Goal: Use online tool/utility

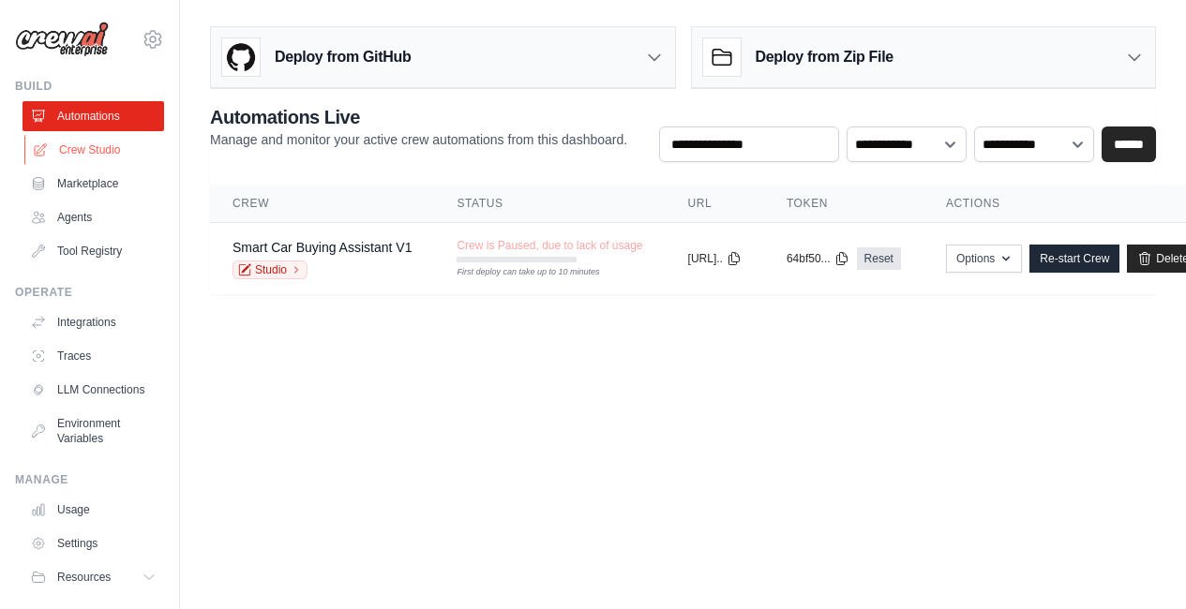
click at [82, 164] on link "Crew Studio" at bounding box center [95, 150] width 142 height 30
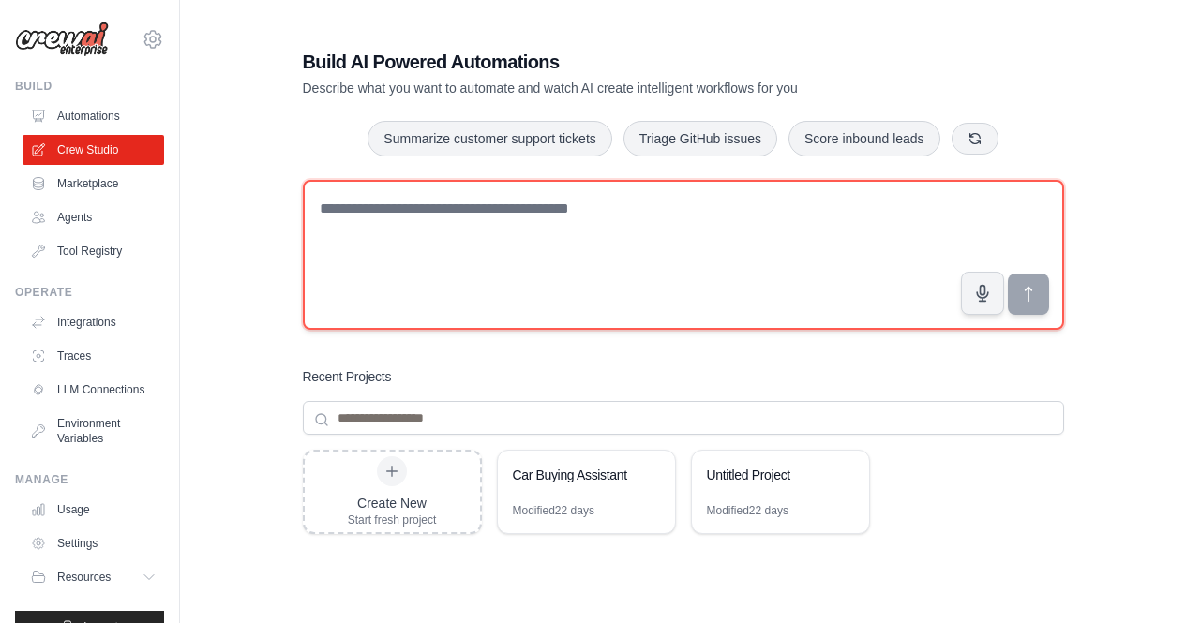
click at [531, 315] on textarea at bounding box center [683, 255] width 761 height 150
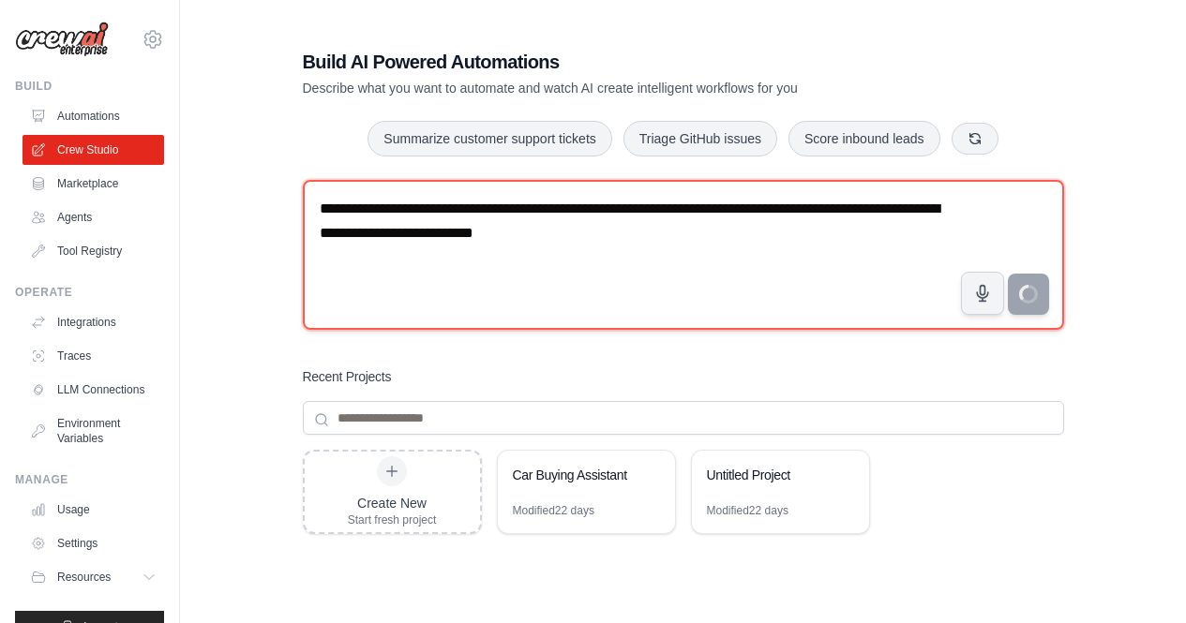
type textarea "**********"
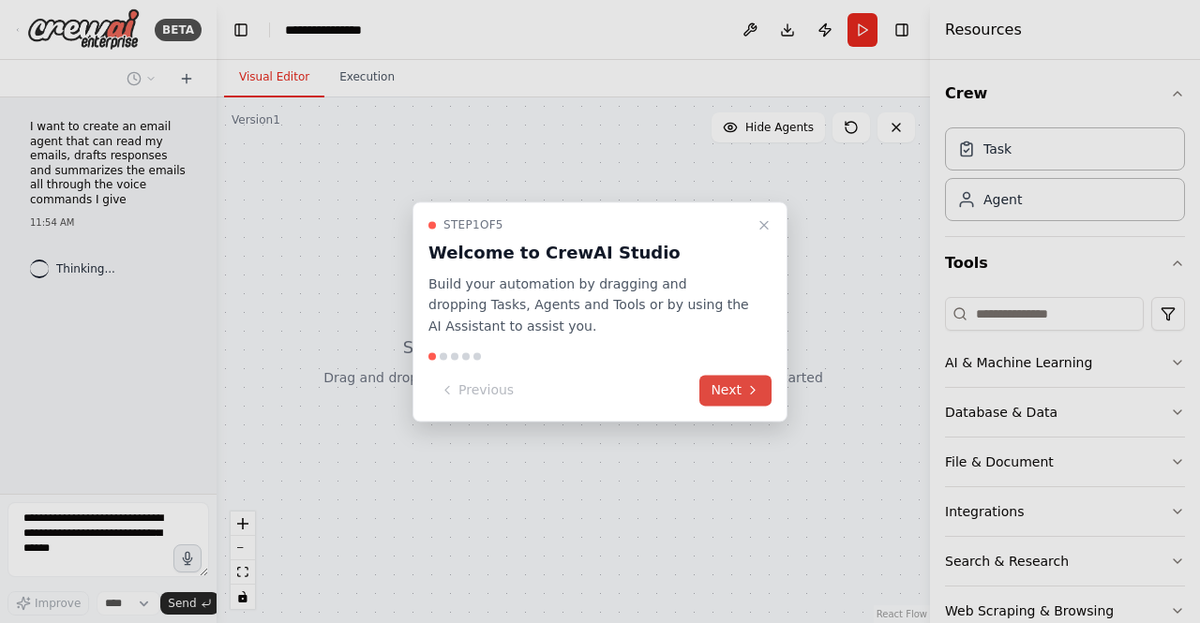
click at [731, 388] on button "Next" at bounding box center [735, 390] width 72 height 31
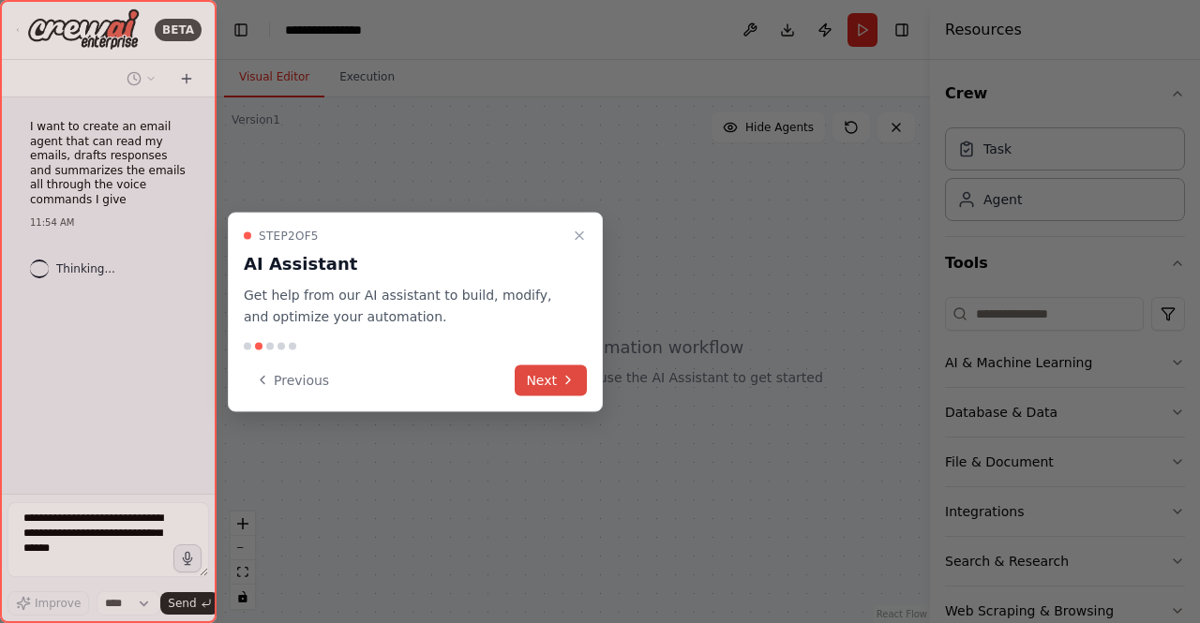
click at [572, 383] on icon at bounding box center [568, 380] width 15 height 15
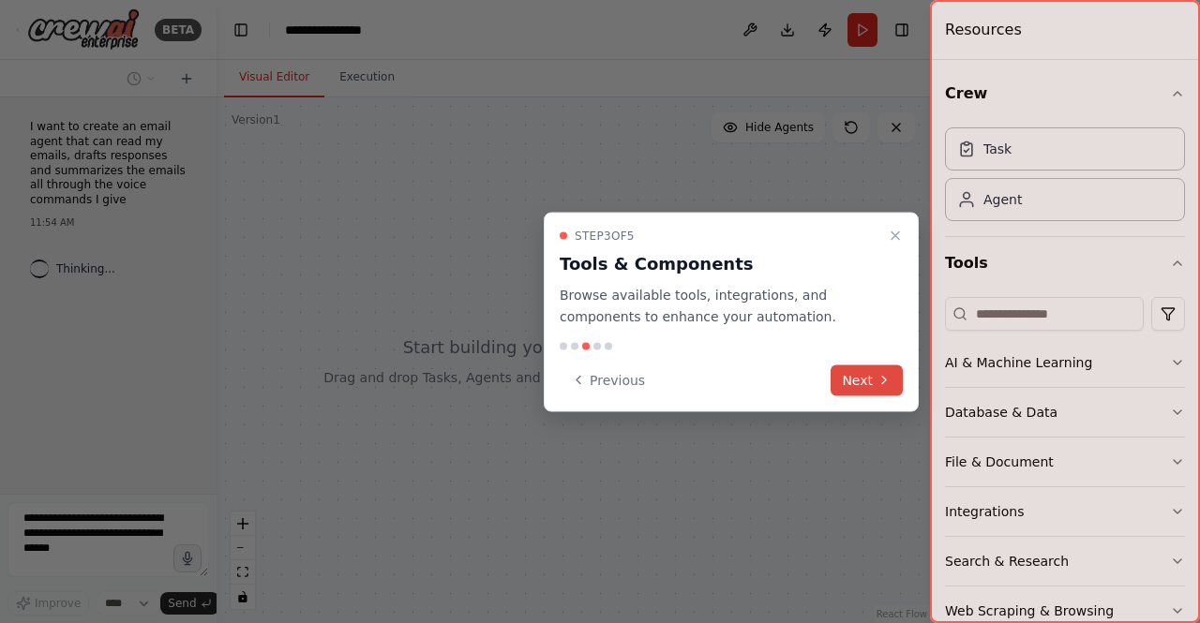
click at [859, 384] on button "Next" at bounding box center [866, 380] width 72 height 31
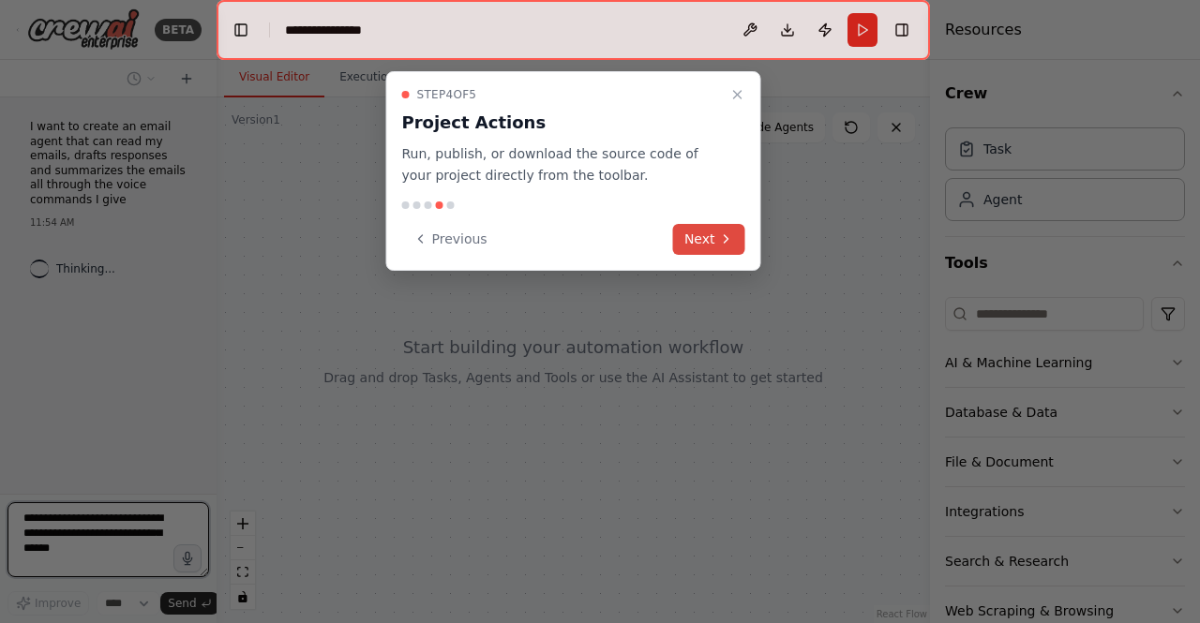
click at [719, 242] on icon at bounding box center [726, 239] width 15 height 15
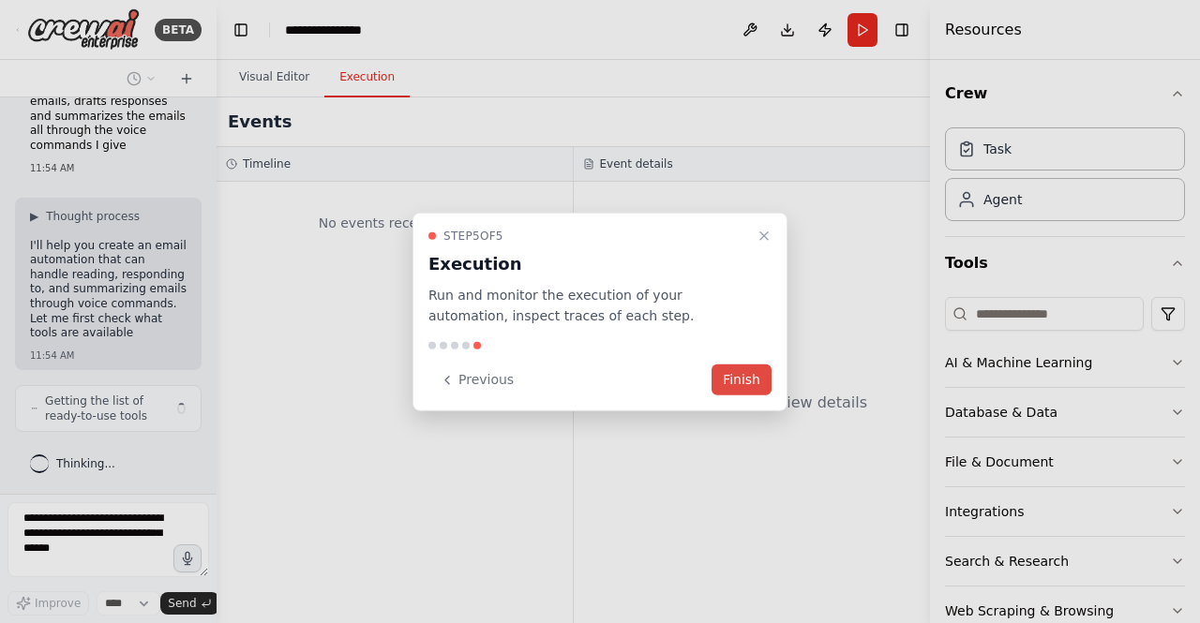
scroll to position [69, 0]
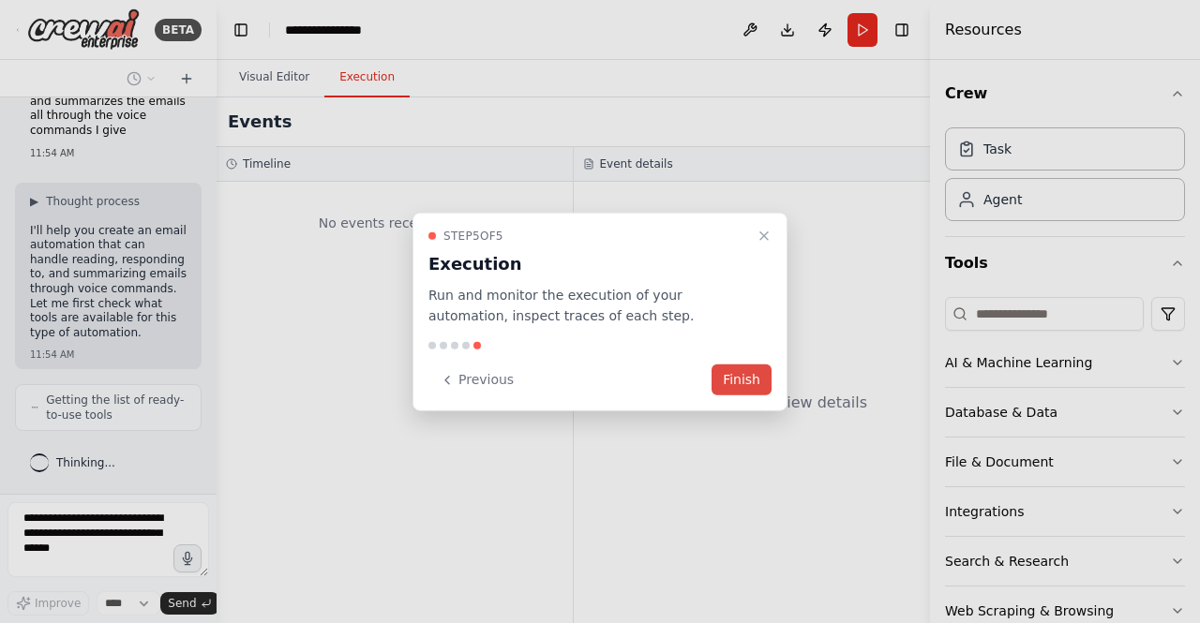
click at [748, 379] on button "Finish" at bounding box center [741, 380] width 60 height 31
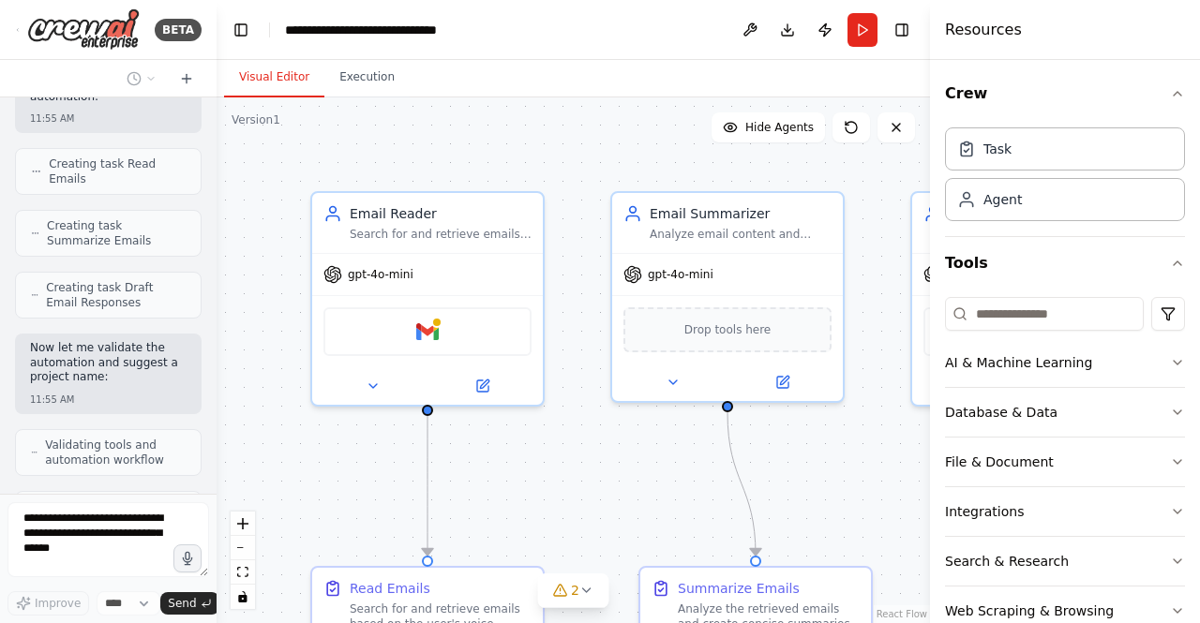
scroll to position [1772, 0]
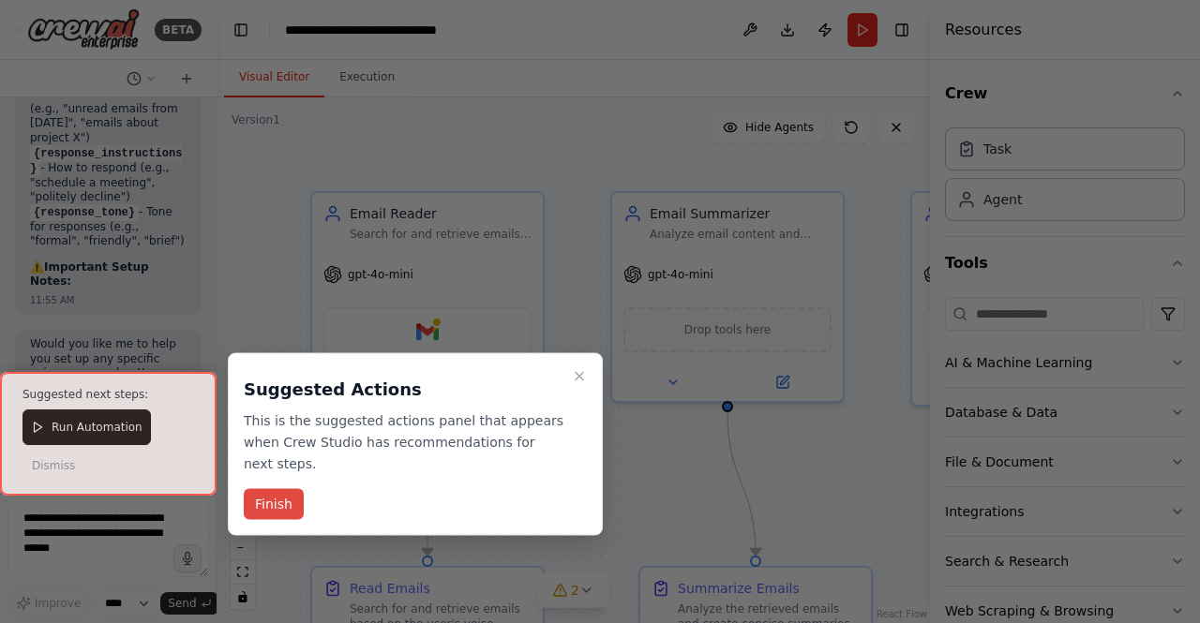
click at [264, 492] on button "Finish" at bounding box center [274, 504] width 60 height 31
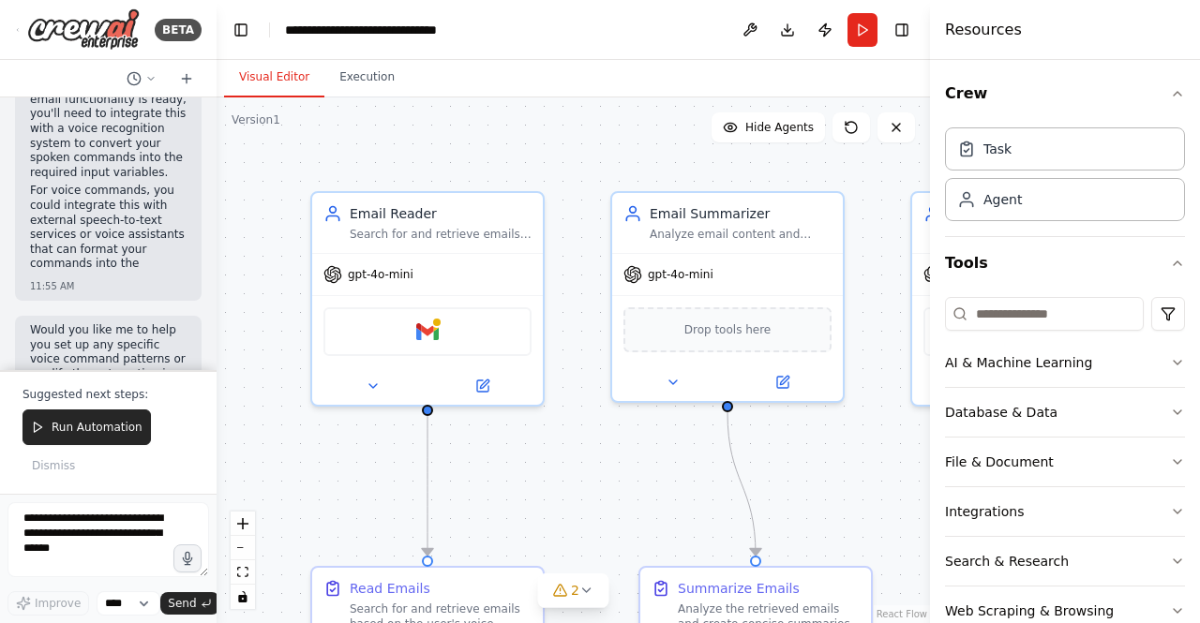
scroll to position [3067, 0]
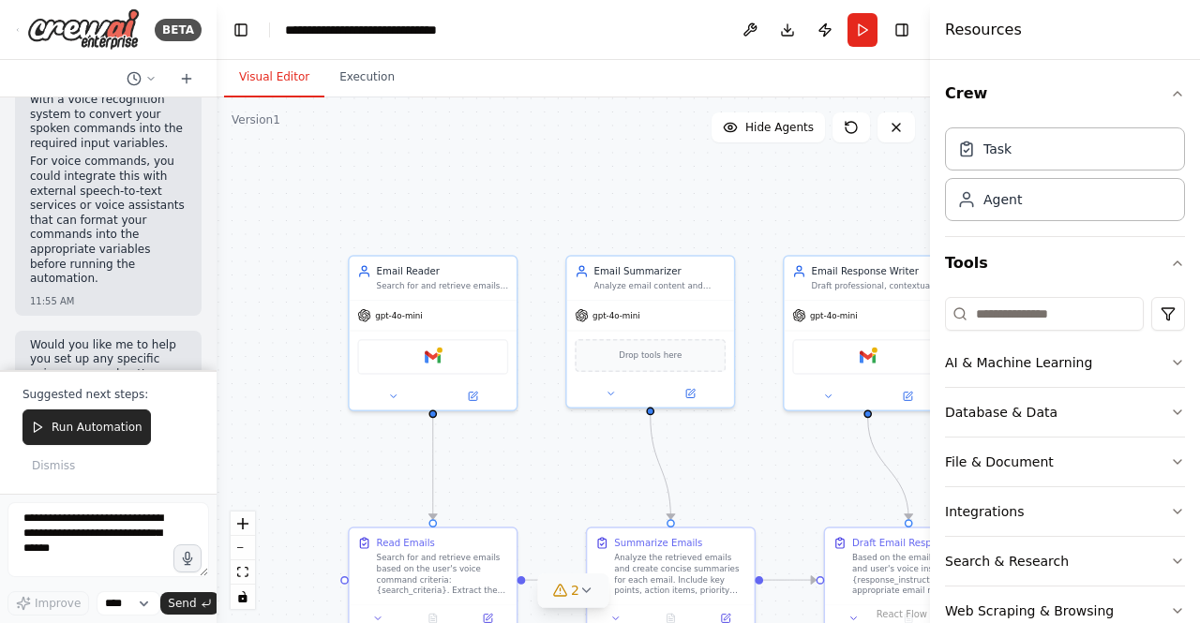
click at [572, 588] on span "2" at bounding box center [575, 590] width 8 height 19
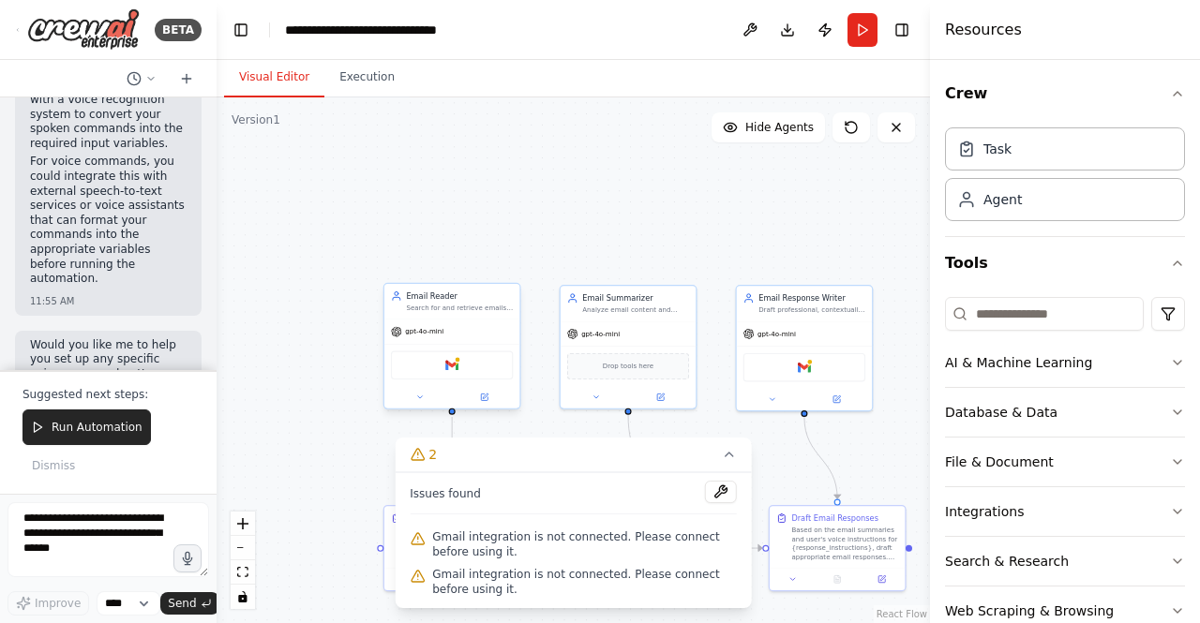
click at [460, 377] on div "Gmail" at bounding box center [452, 365] width 122 height 29
click at [482, 396] on icon at bounding box center [484, 397] width 7 height 7
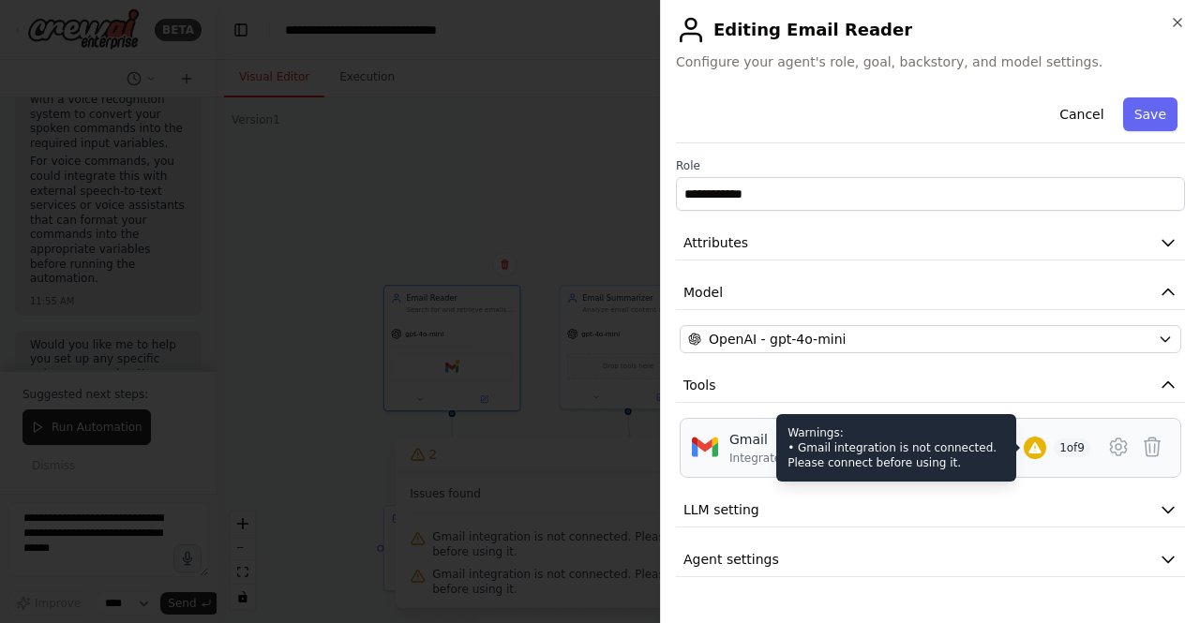
click at [1027, 444] on icon at bounding box center [1034, 448] width 15 height 15
click at [889, 457] on div "Warnings: • Gmail integration is not connected. Please connect before using it." at bounding box center [896, 447] width 240 height 67
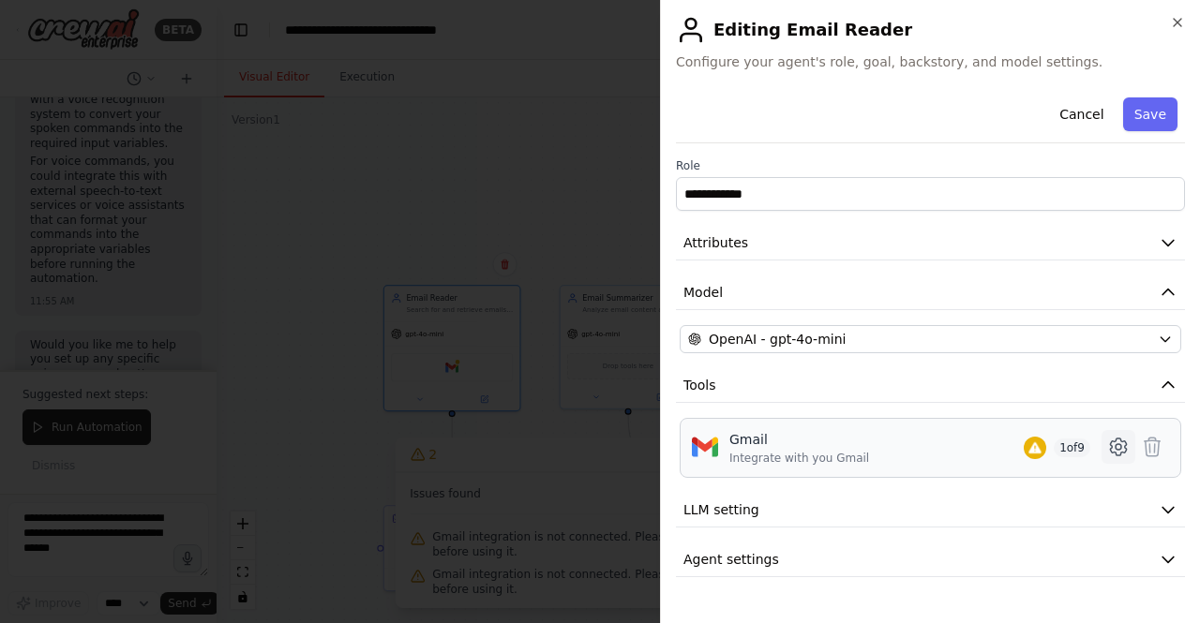
click at [1130, 454] on button at bounding box center [1118, 447] width 34 height 34
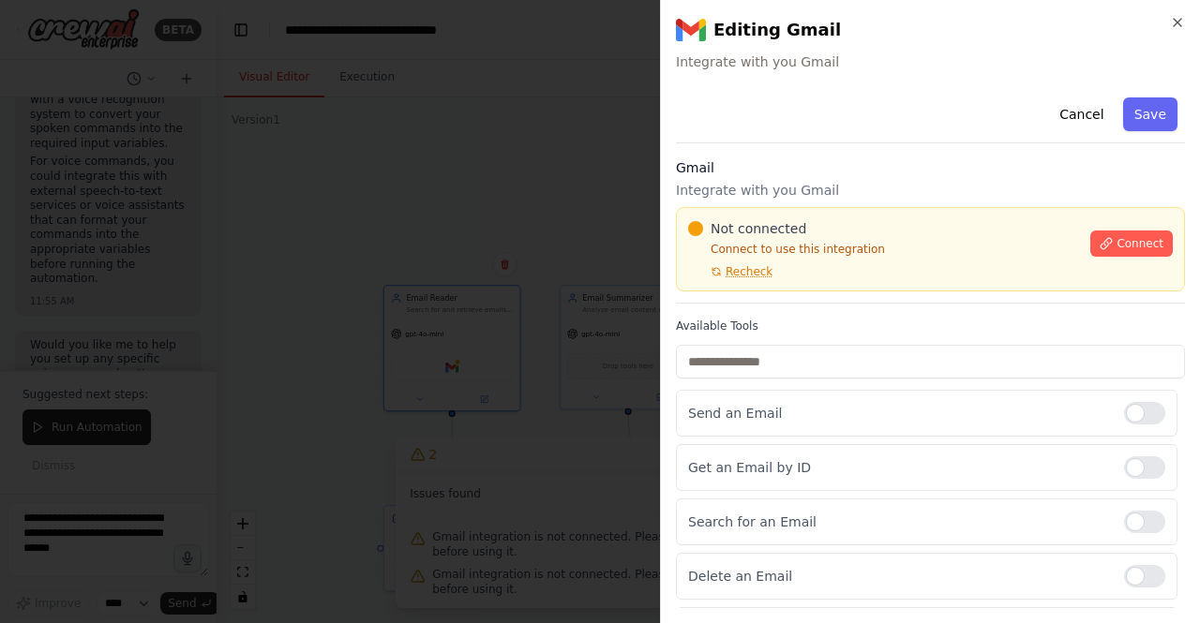
scroll to position [41, 0]
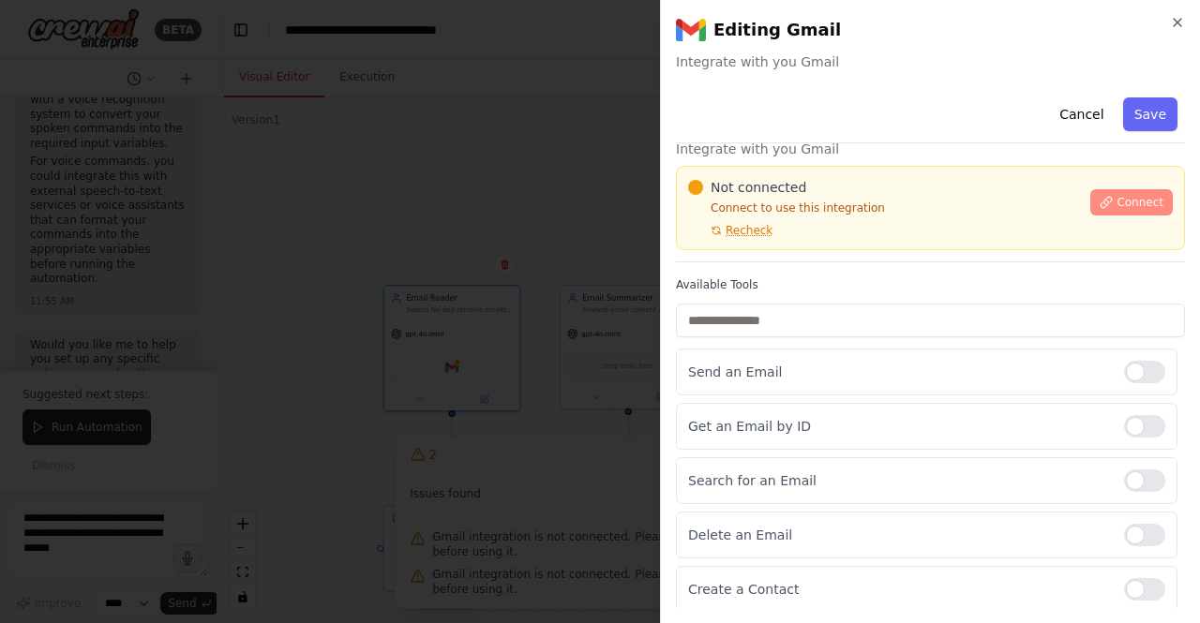
click at [1104, 199] on button "Connect" at bounding box center [1131, 202] width 82 height 26
click at [800, 157] on p "Integrate with you Gmail" at bounding box center [930, 149] width 509 height 19
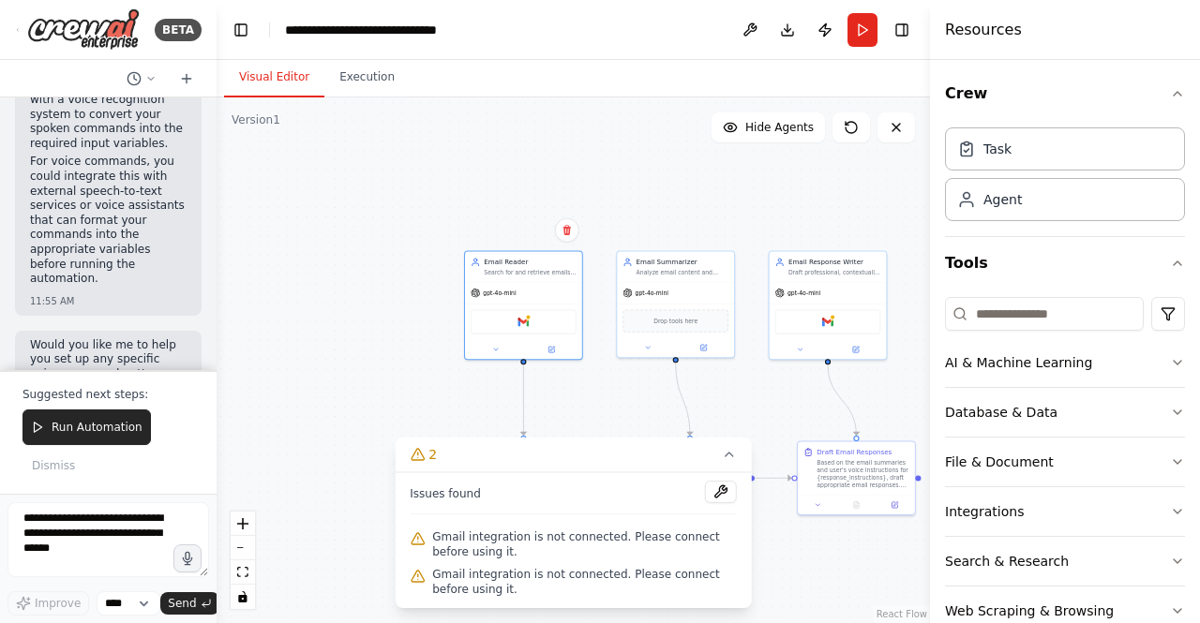
click at [430, 374] on div ".deletable-edge-delete-btn { width: 20px; height: 20px; border: 0px solid #ffff…" at bounding box center [573, 360] width 713 height 526
click at [733, 461] on icon at bounding box center [729, 454] width 15 height 15
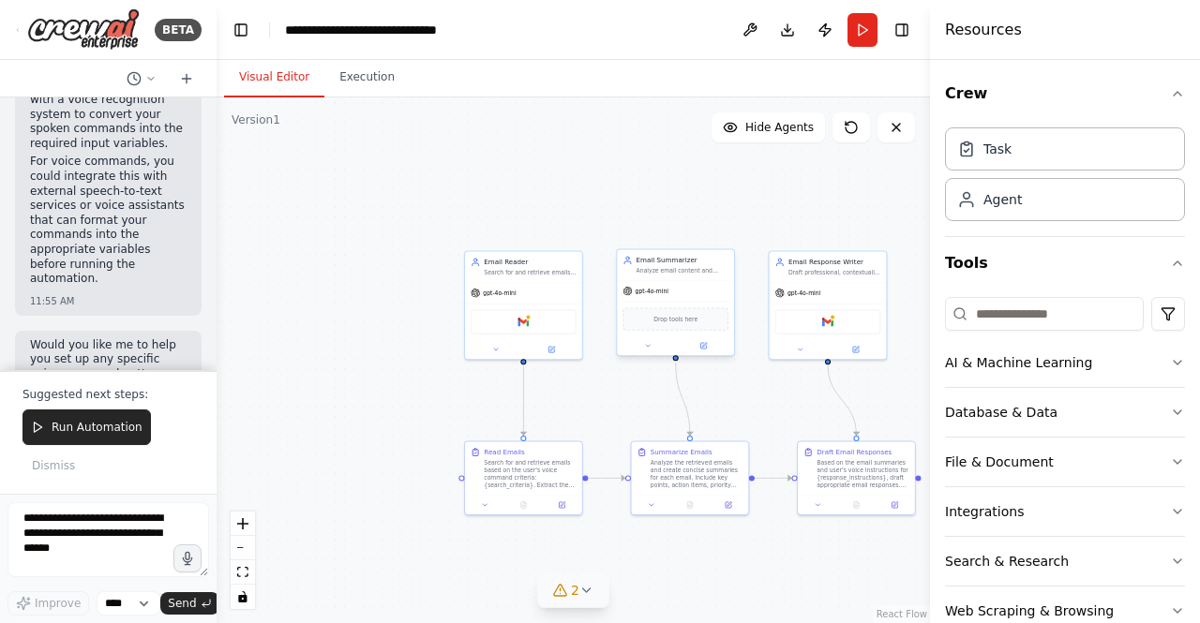
click at [653, 334] on div "Drop tools here" at bounding box center [675, 319] width 117 height 35
click at [668, 322] on span "Drop tools here" at bounding box center [675, 319] width 44 height 9
click at [704, 351] on button at bounding box center [703, 345] width 53 height 11
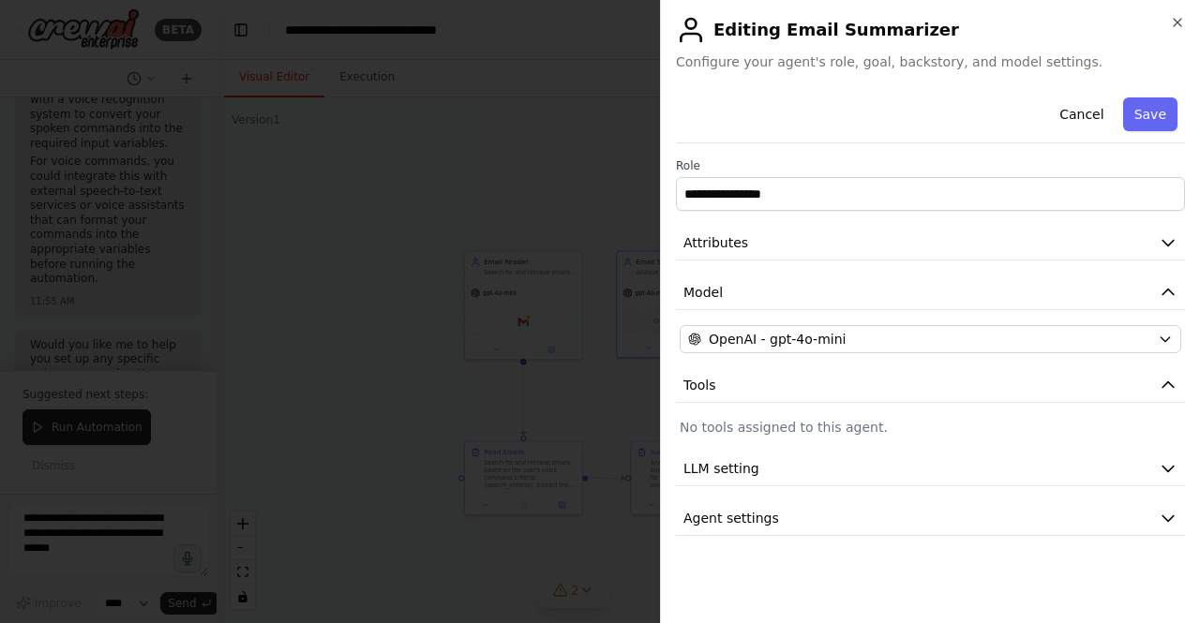
click at [845, 423] on p "No tools assigned to this agent." at bounding box center [930, 427] width 501 height 19
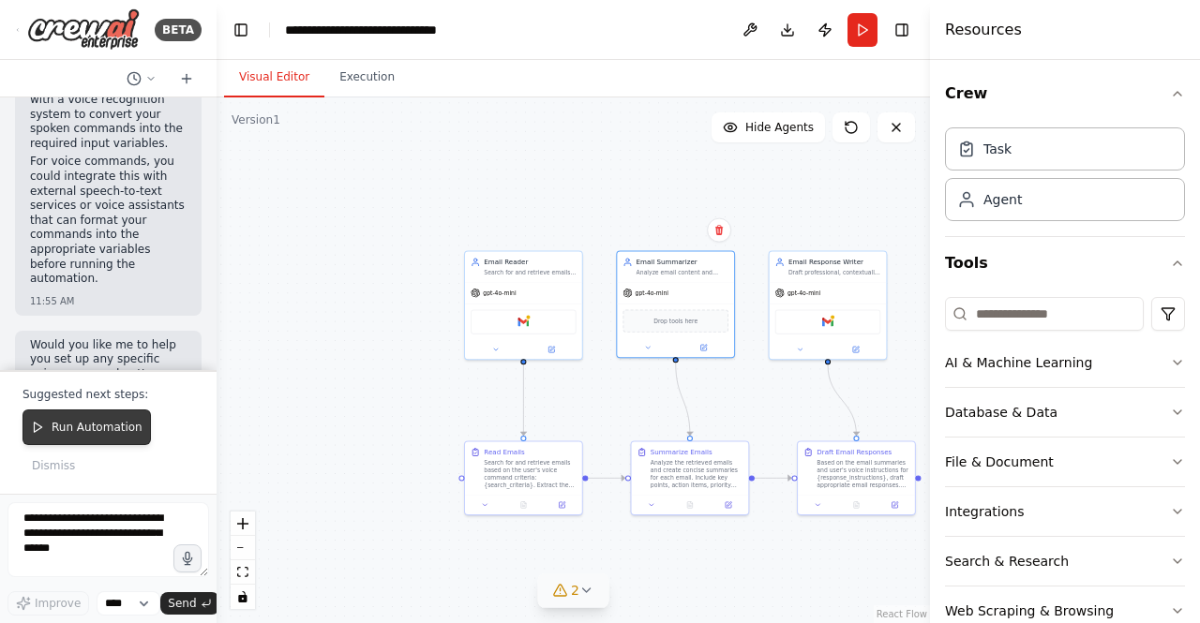
click at [107, 430] on span "Run Automation" at bounding box center [97, 427] width 91 height 15
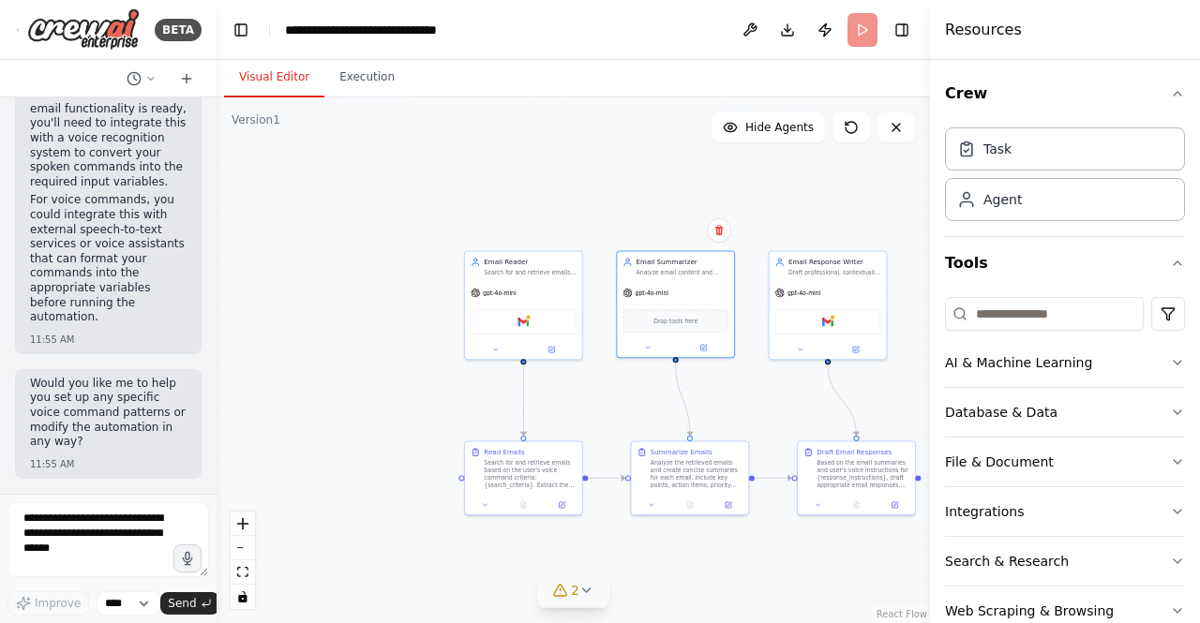
scroll to position [2943, 0]
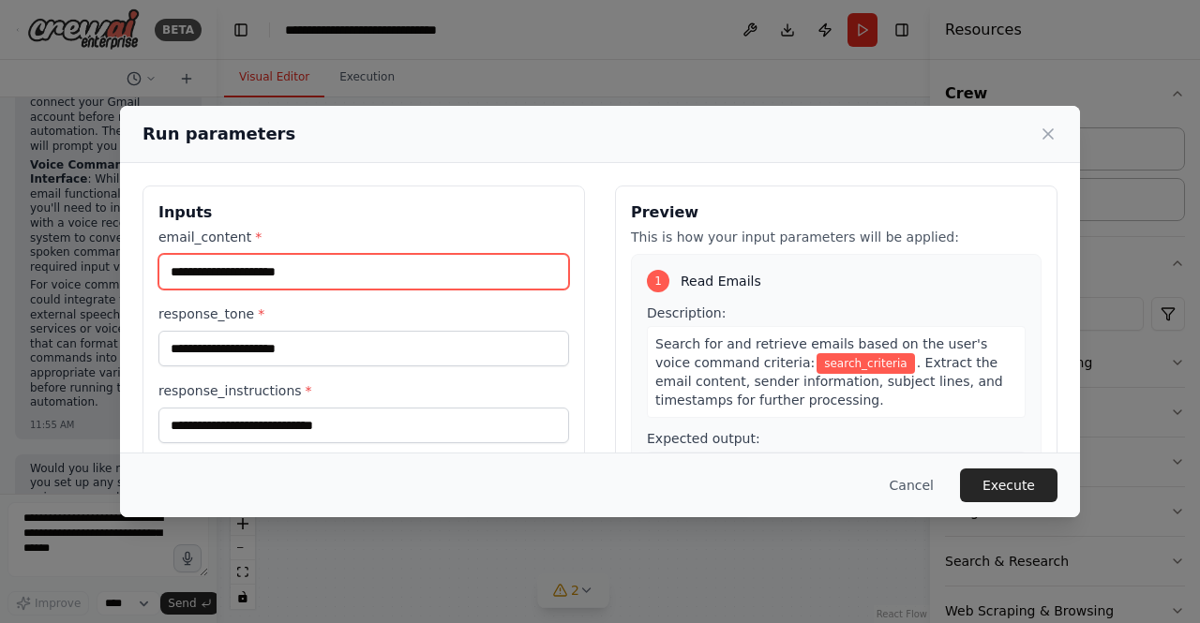
click at [262, 261] on input "email_content *" at bounding box center [363, 272] width 411 height 36
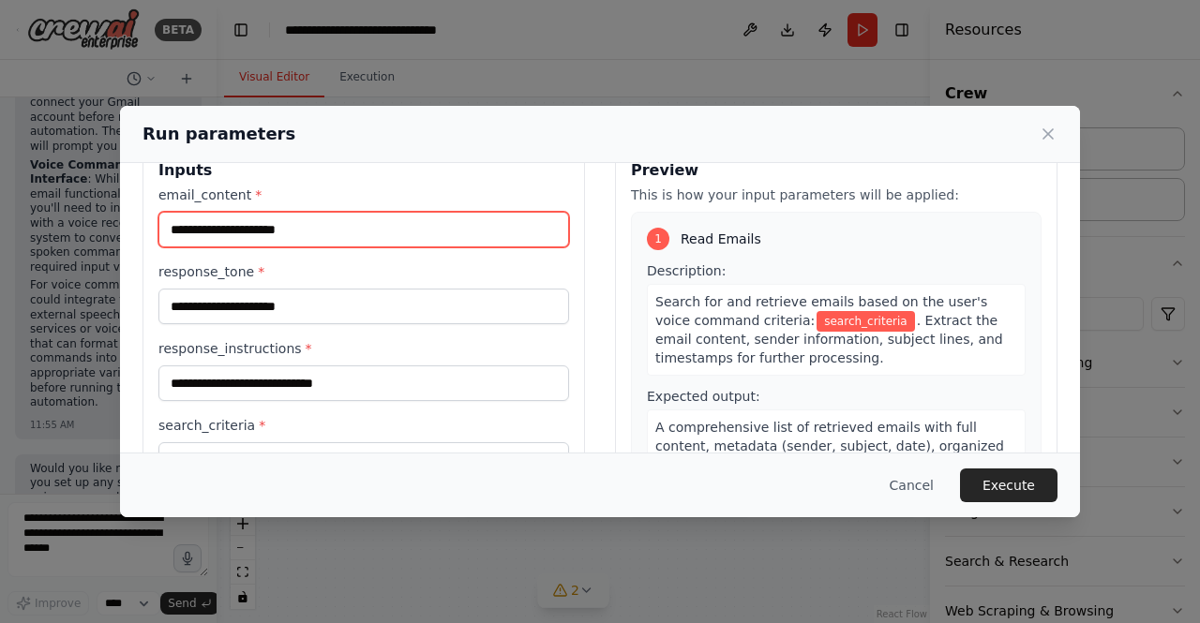
scroll to position [0, 0]
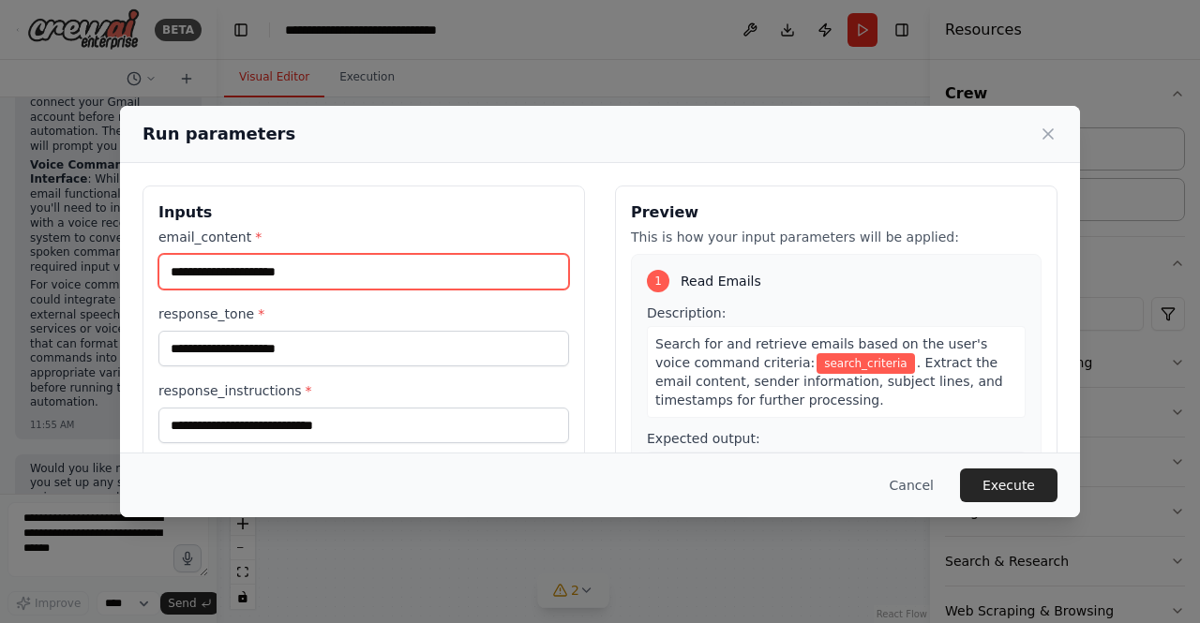
click at [327, 256] on input "email_content *" at bounding box center [363, 272] width 411 height 36
type input "*****"
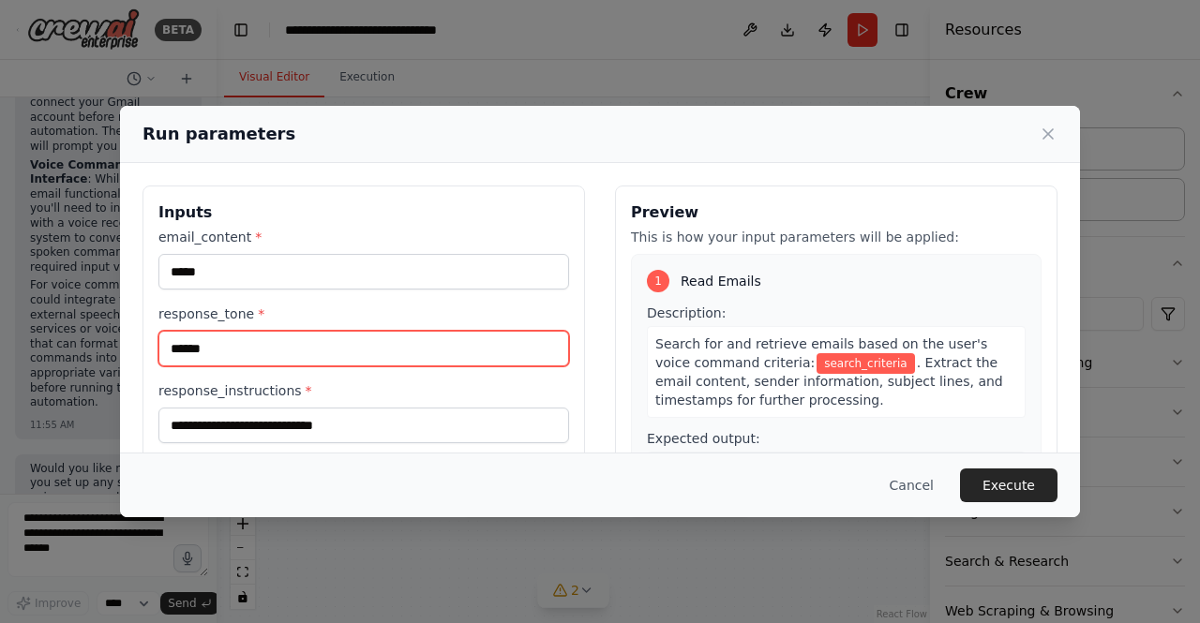
type input "******"
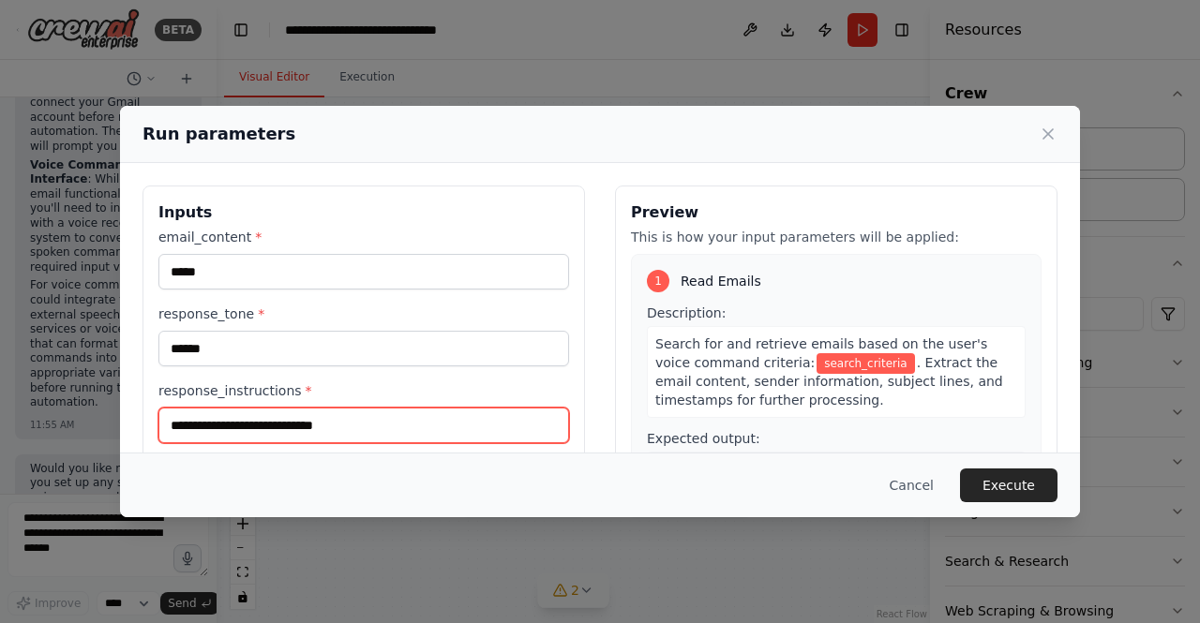
scroll to position [200, 0]
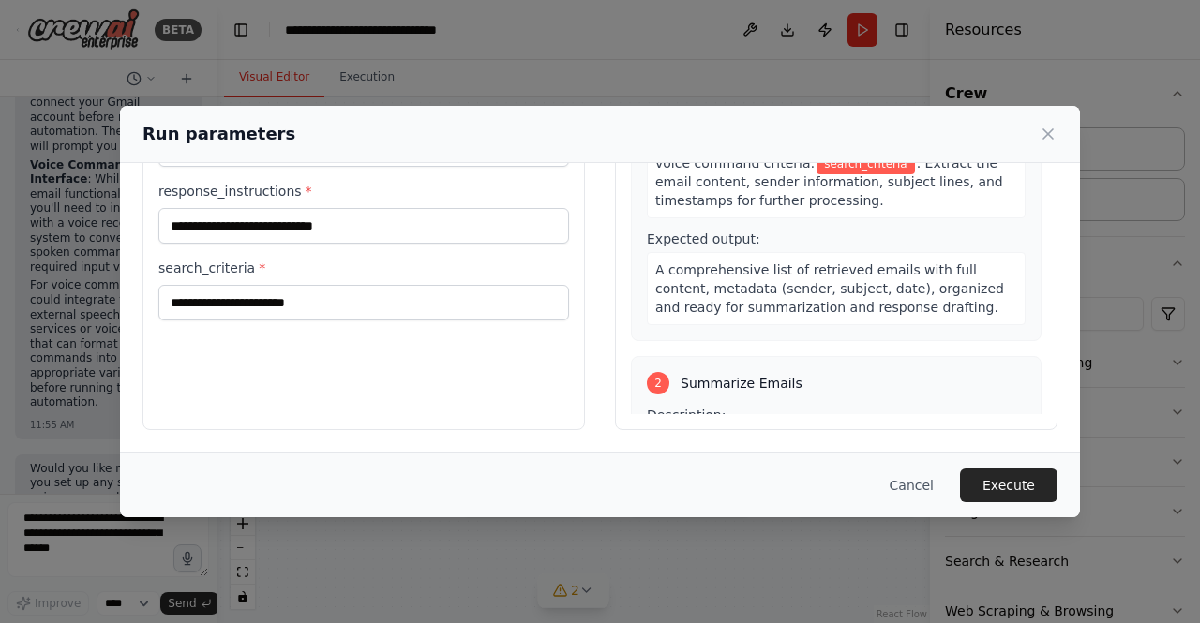
click at [327, 256] on div "email_content * ***** response_tone * ****** response_instructions * search_cri…" at bounding box center [363, 174] width 411 height 292
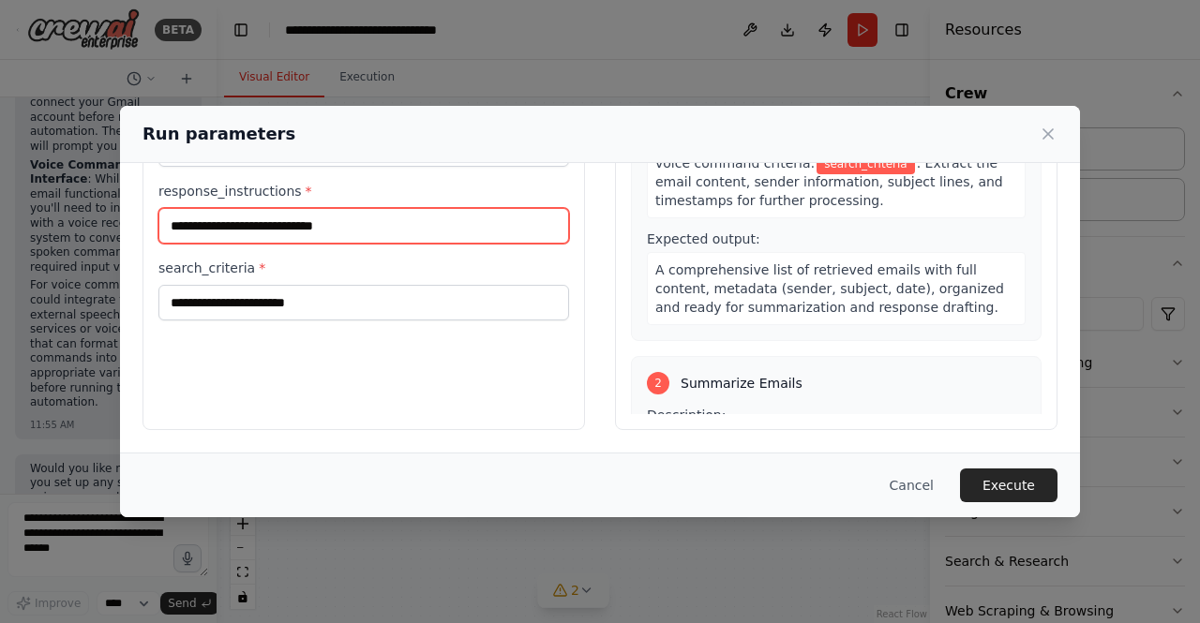
click at [313, 226] on input "response_instructions *" at bounding box center [363, 226] width 411 height 36
type input "******"
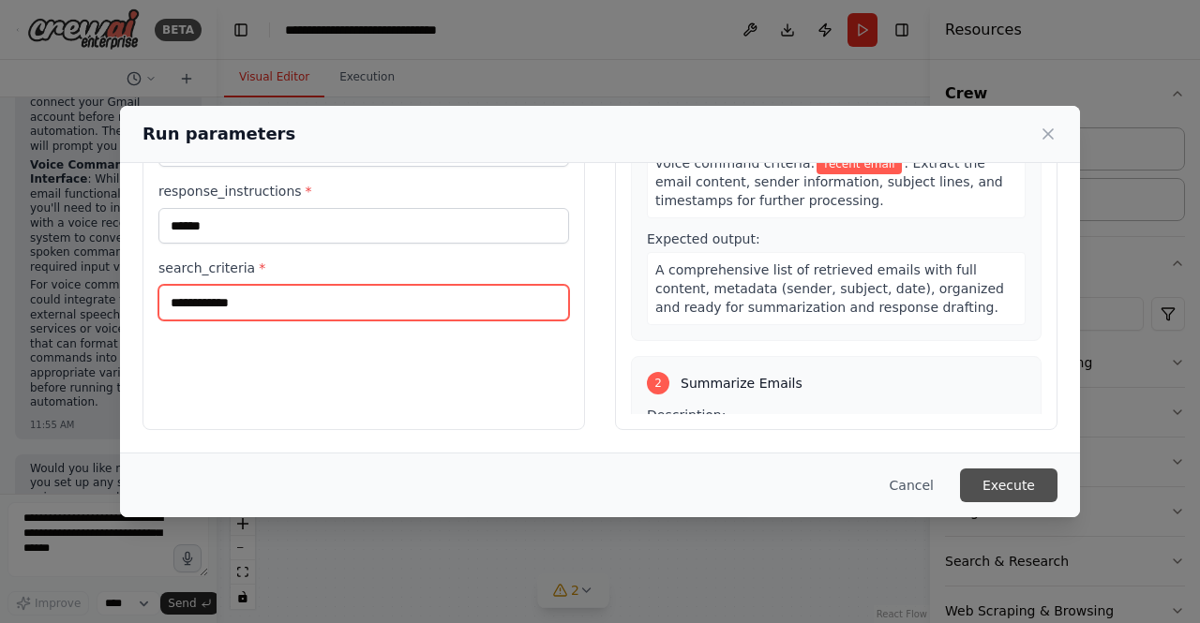
type input "**********"
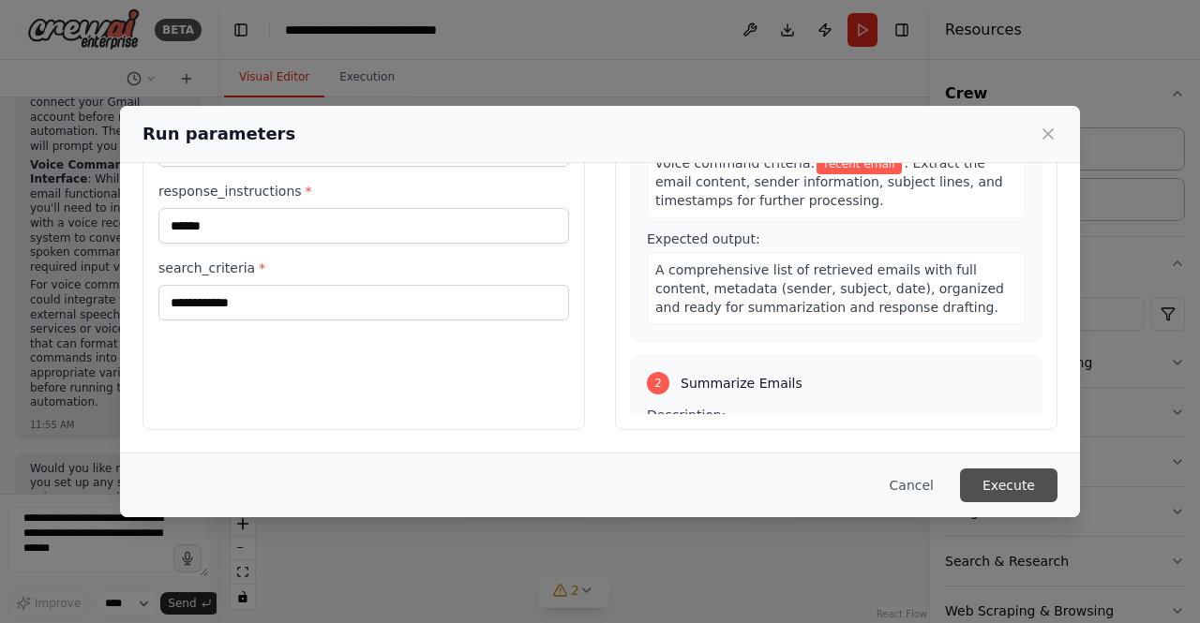
click at [1012, 477] on button "Execute" at bounding box center [1008, 486] width 97 height 34
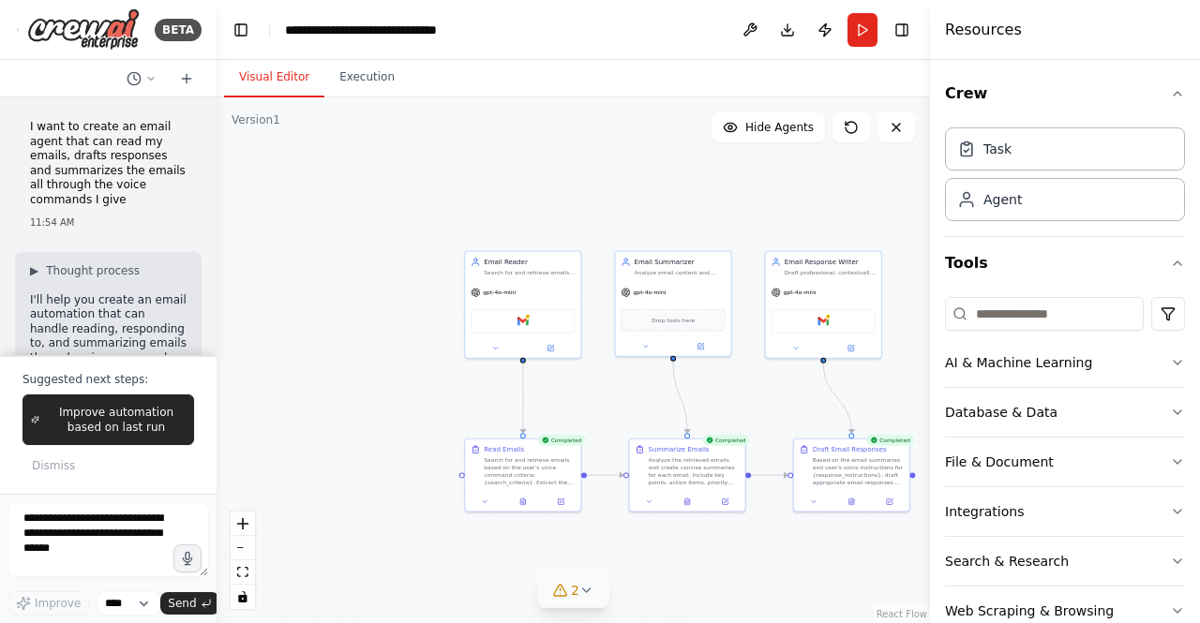
scroll to position [3082, 0]
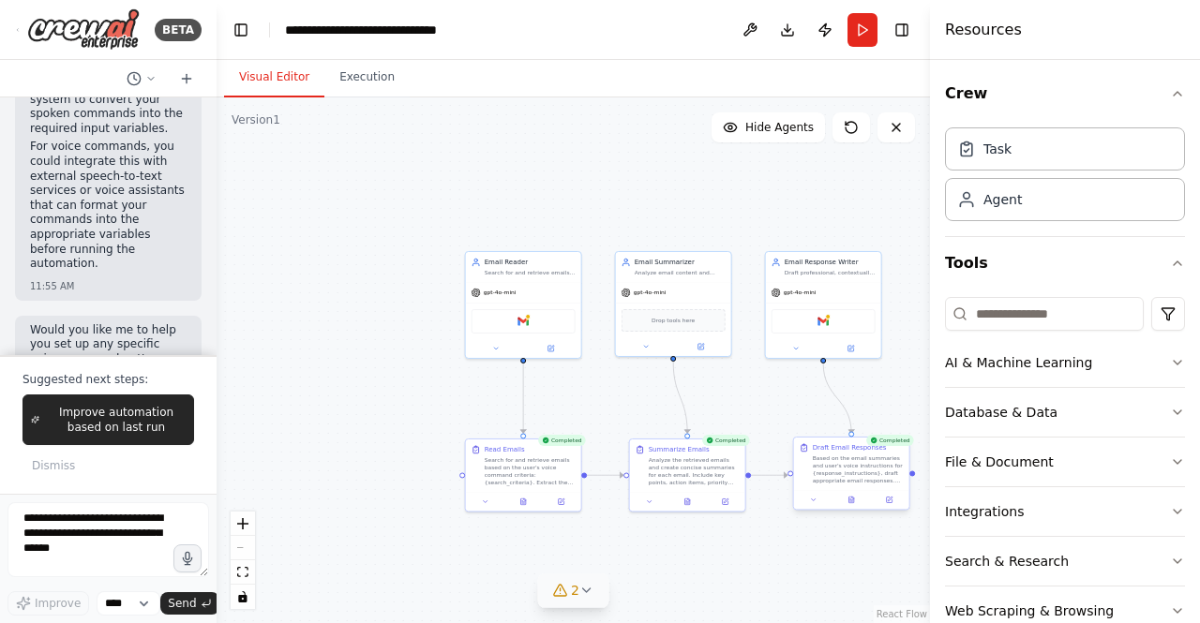
click at [854, 505] on div at bounding box center [851, 500] width 115 height 20
click at [854, 501] on icon at bounding box center [850, 499] width 7 height 7
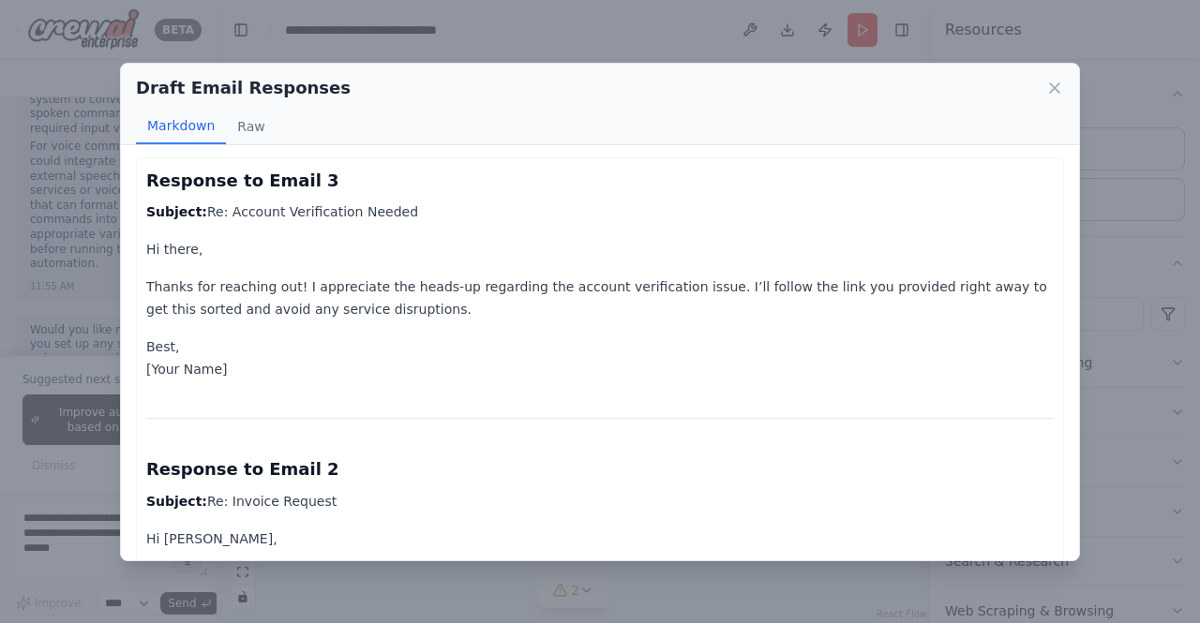
scroll to position [0, 0]
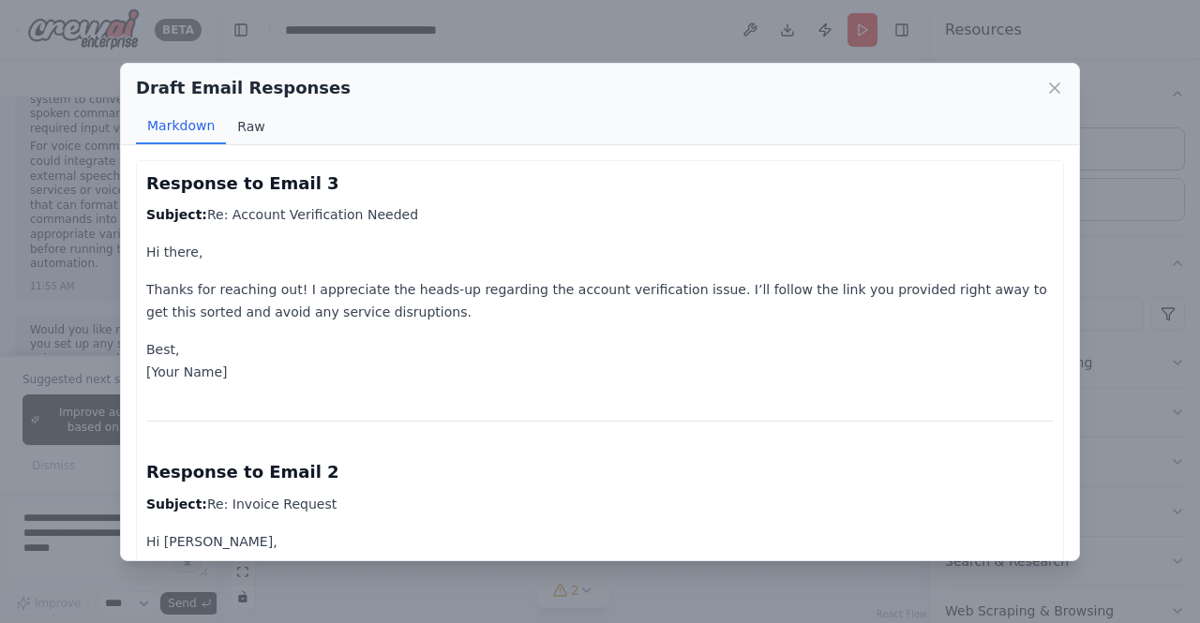
click at [253, 127] on button "Raw" at bounding box center [251, 127] width 50 height 36
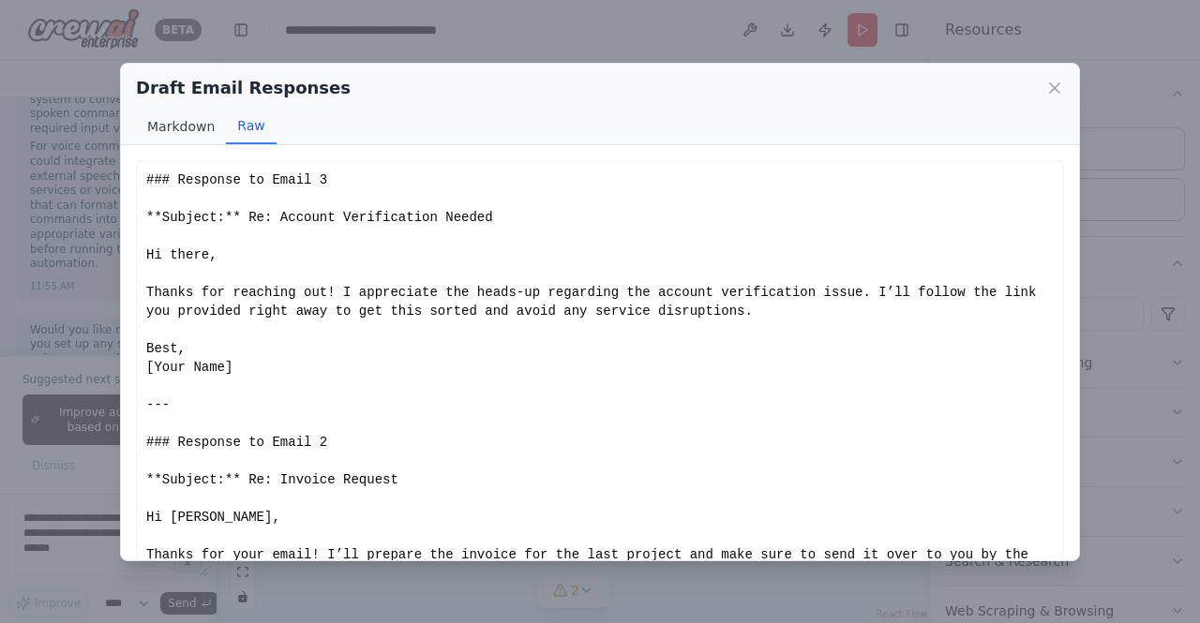
click at [186, 131] on button "Markdown" at bounding box center [181, 127] width 90 height 36
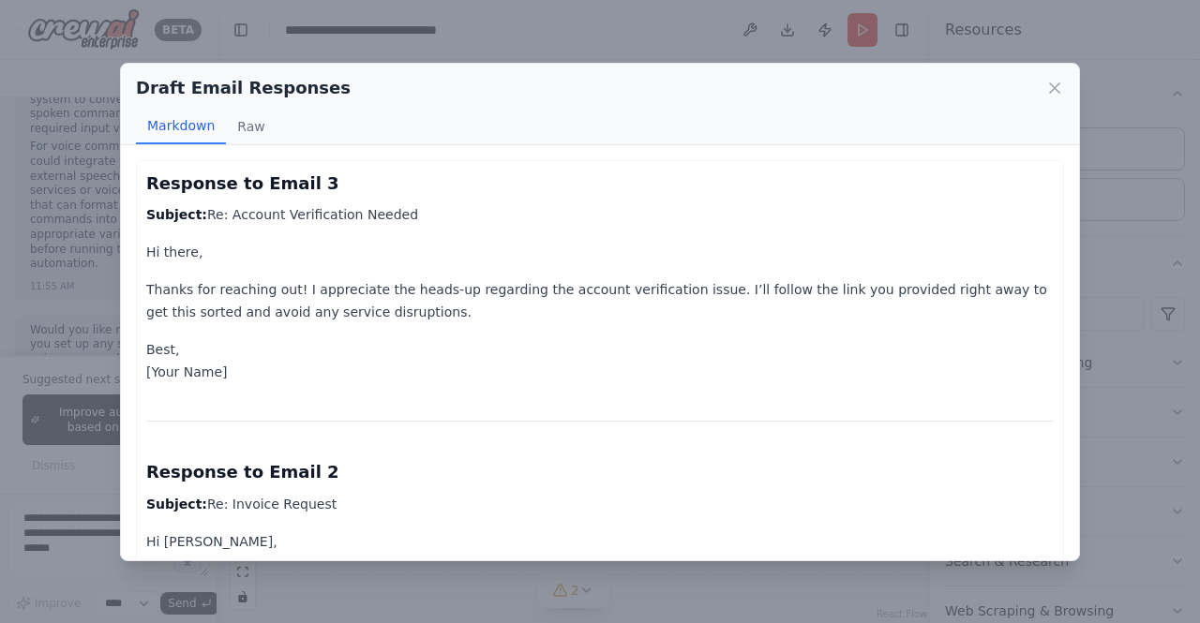
click at [391, 51] on div "Draft Email Responses Markdown Raw Response to Email 3 Subject: Re: Account Ver…" at bounding box center [600, 311] width 1200 height 623
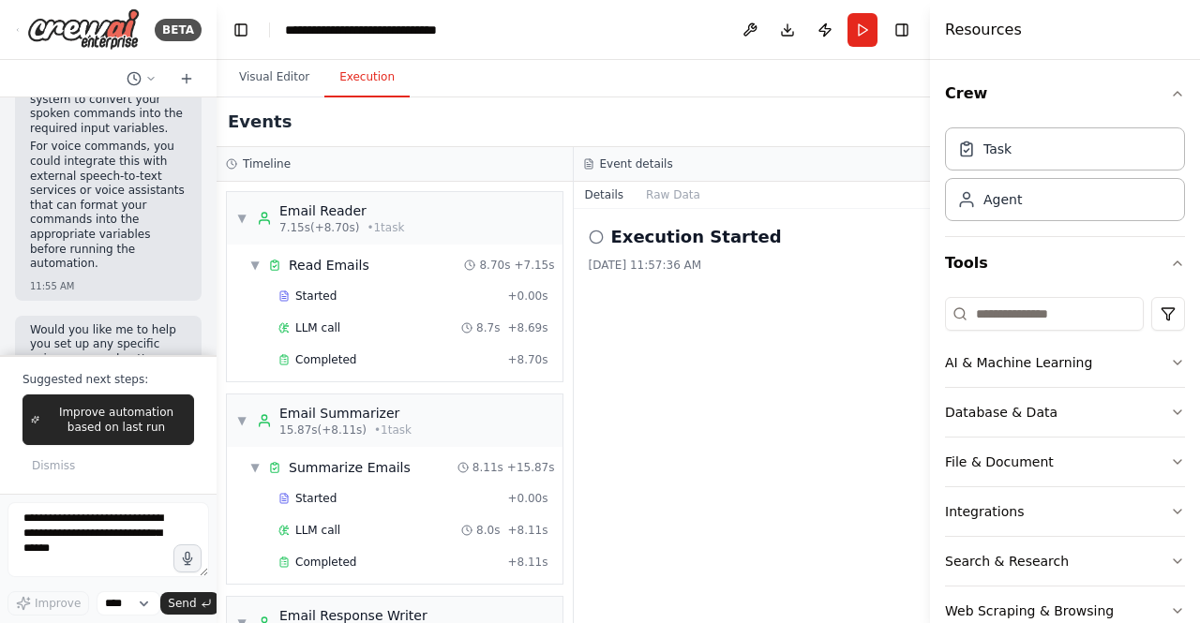
click at [362, 93] on button "Execution" at bounding box center [366, 77] width 85 height 39
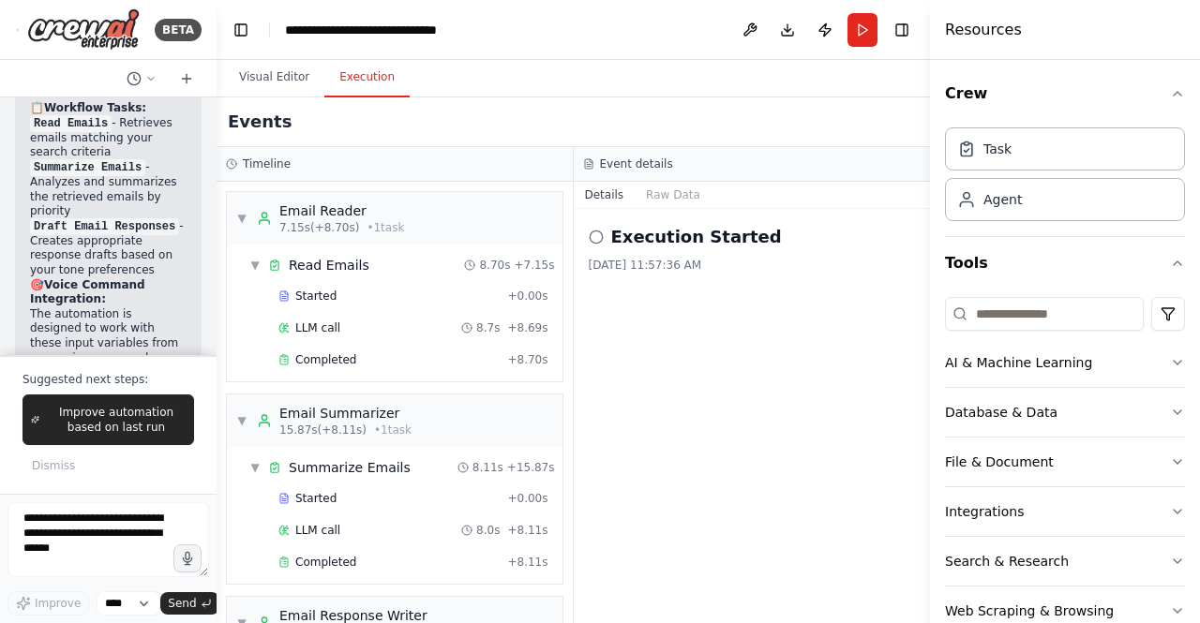
scroll to position [2419, 0]
click at [558, 459] on div "▼ Email Reader 7.15s (+8.70s) • 1 task ▼ Read Emails 8.70s + 7.15s Started + 0.…" at bounding box center [395, 402] width 356 height 441
